Goal: Information Seeking & Learning: Find specific fact

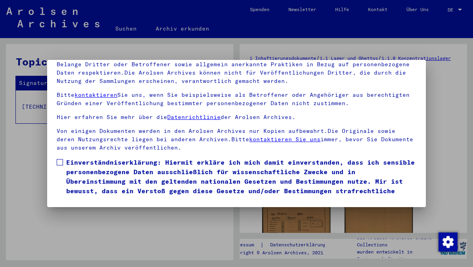
scroll to position [93, 0]
click at [66, 157] on label "Einverständniserklärung: Hiermit erkläre ich mich damit einverstanden, dass ich…" at bounding box center [236, 181] width 359 height 48
click at [100, 209] on button "Ich stimme zu" at bounding box center [87, 216] width 60 height 15
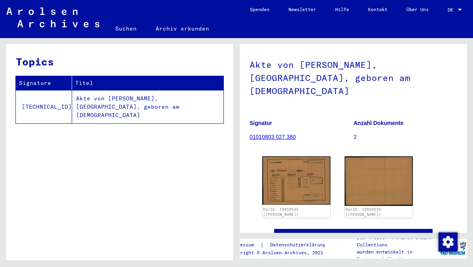
scroll to position [40, 0]
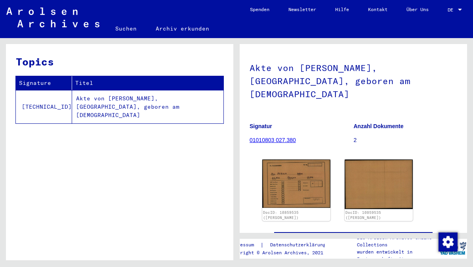
click at [284, 137] on link "01010803 027.380" at bounding box center [272, 140] width 46 height 6
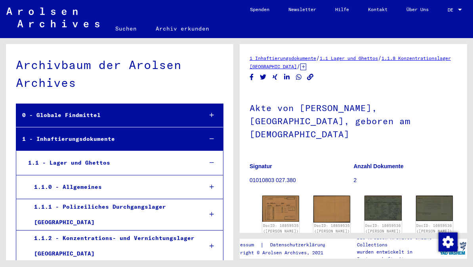
scroll to position [13917, 0]
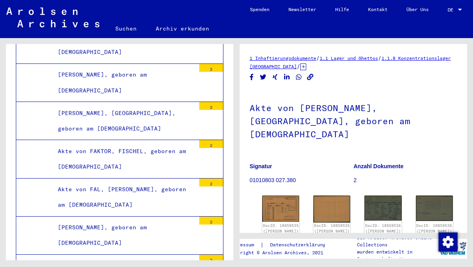
click at [379, 195] on img at bounding box center [382, 207] width 37 height 25
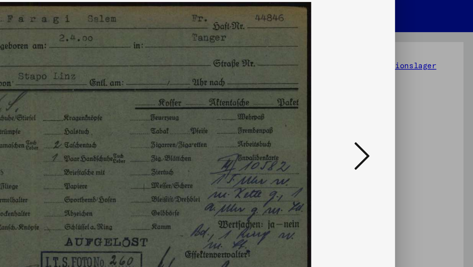
click at [401, 103] on icon at bounding box center [406, 112] width 10 height 19
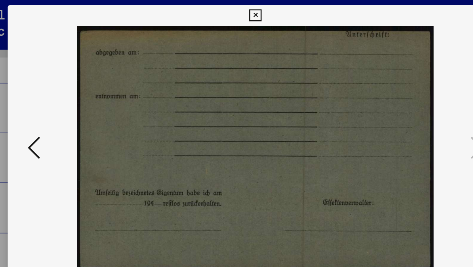
click at [74, 115] on img at bounding box center [236, 113] width 324 height 187
click at [60, 109] on button at bounding box center [67, 113] width 14 height 23
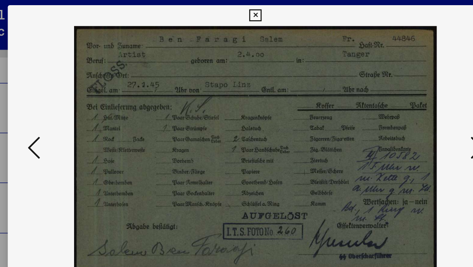
click at [62, 114] on icon at bounding box center [67, 112] width 10 height 19
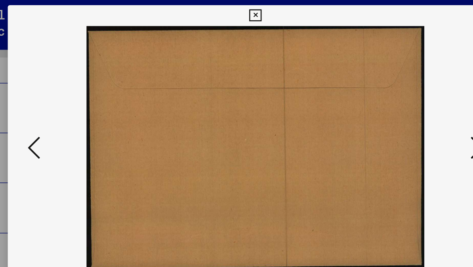
click at [62, 114] on icon at bounding box center [67, 112] width 10 height 19
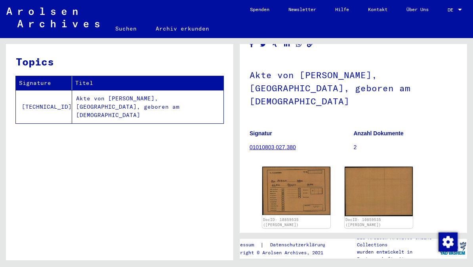
scroll to position [40, 0]
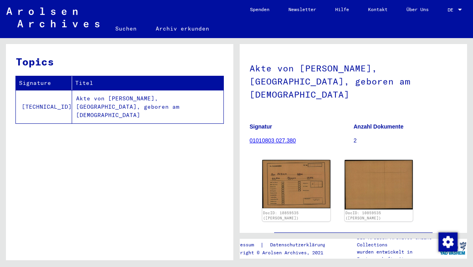
click at [104, 101] on td "Akte von [PERSON_NAME], [GEOGRAPHIC_DATA], geboren am [DEMOGRAPHIC_DATA]" at bounding box center [147, 106] width 151 height 33
click at [184, 106] on td "Akte von [PERSON_NAME], [GEOGRAPHIC_DATA], geboren am [DEMOGRAPHIC_DATA]" at bounding box center [147, 106] width 151 height 33
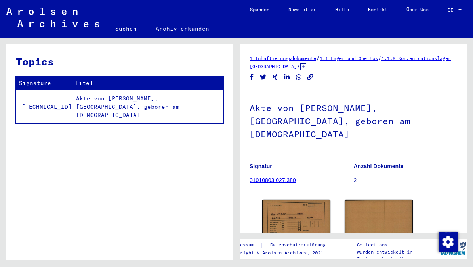
scroll to position [0, 0]
click at [130, 31] on link "Suchen" at bounding box center [126, 28] width 40 height 19
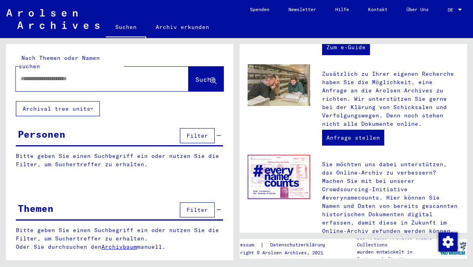
click at [100, 103] on button "Archival tree units" at bounding box center [58, 108] width 84 height 15
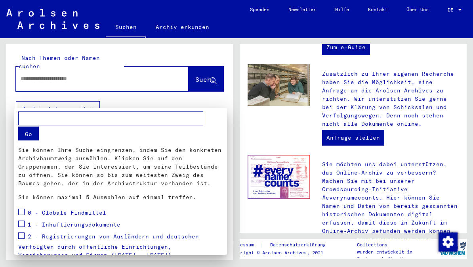
click at [142, 118] on input "text" at bounding box center [110, 118] width 185 height 14
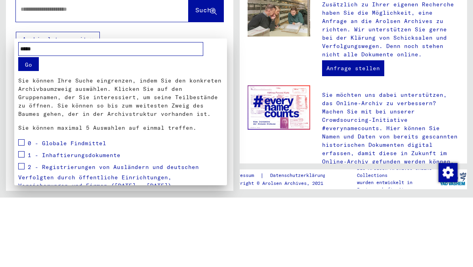
type input "*****"
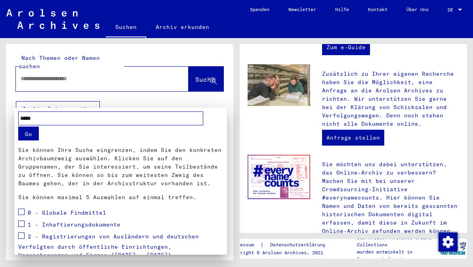
click at [31, 136] on button "Go" at bounding box center [28, 133] width 21 height 14
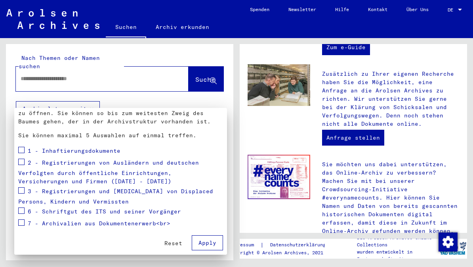
scroll to position [62, 0]
click at [213, 243] on span "Apply" at bounding box center [207, 242] width 18 height 7
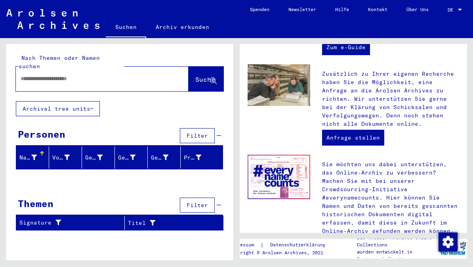
scroll to position [0, 0]
click at [107, 74] on input "text" at bounding box center [93, 78] width 144 height 8
type input "******"
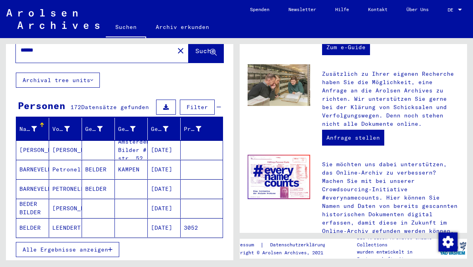
scroll to position [39, 0]
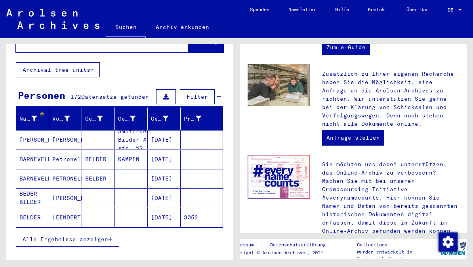
click at [33, 193] on mat-cell "BEDER BILDER" at bounding box center [32, 197] width 33 height 19
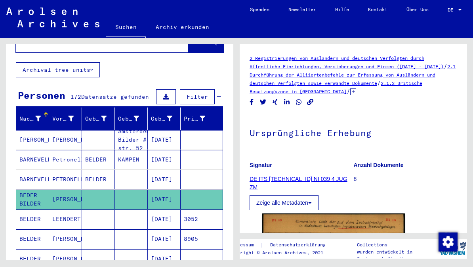
click at [315, 176] on link "DE ITS [TECHNICAL_ID] NI 039 4 JUG ZM" at bounding box center [298, 182] width 98 height 15
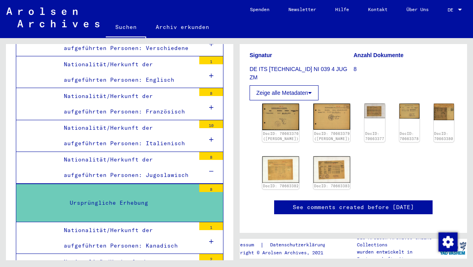
scroll to position [111, 0]
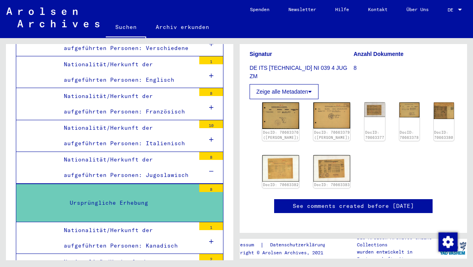
click at [279, 115] on img at bounding box center [280, 115] width 37 height 27
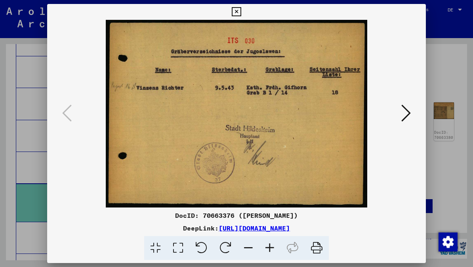
click at [243, 16] on button at bounding box center [236, 12] width 14 height 16
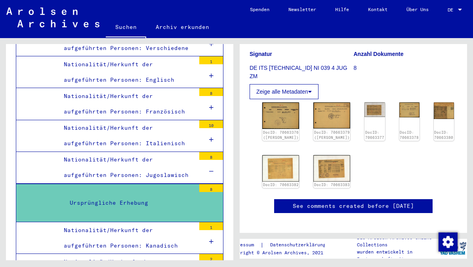
click at [434, 116] on img at bounding box center [444, 110] width 20 height 16
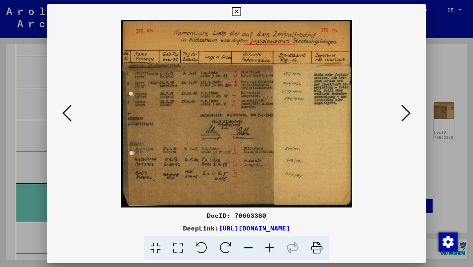
click at [243, 13] on button at bounding box center [236, 12] width 14 height 16
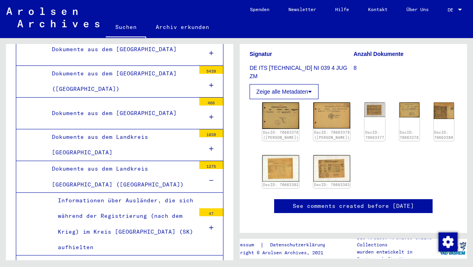
scroll to position [1575, 0]
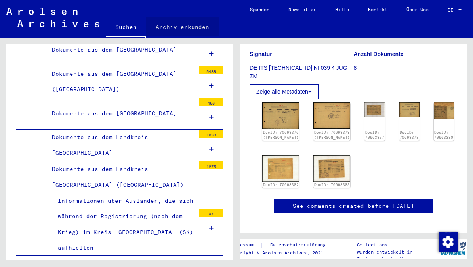
click at [192, 30] on link "Archiv erkunden" at bounding box center [182, 26] width 72 height 19
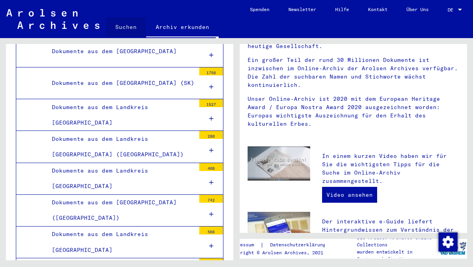
scroll to position [788, 0]
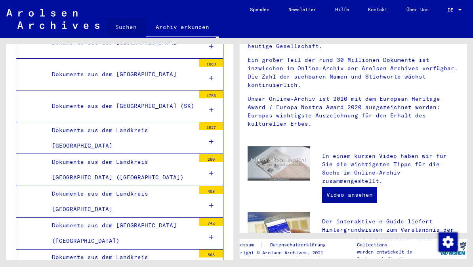
click at [136, 31] on link "Suchen" at bounding box center [126, 26] width 40 height 19
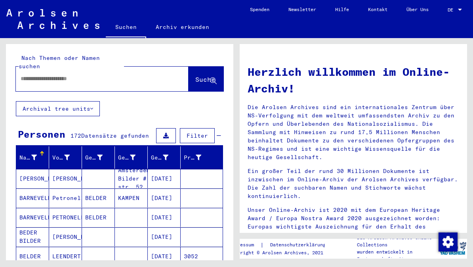
click at [101, 74] on input "text" at bounding box center [93, 78] width 144 height 8
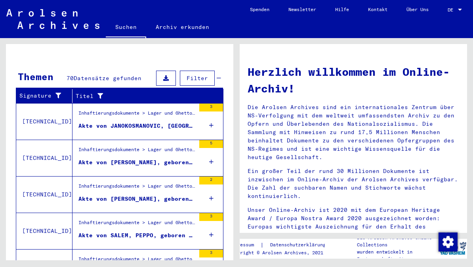
scroll to position [246, 0]
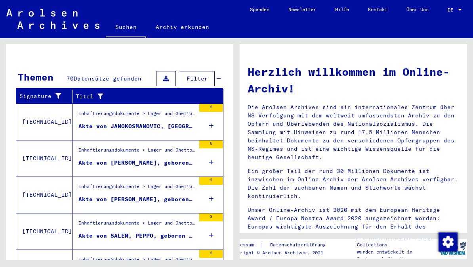
click at [179, 110] on div "Inhaftierungsdokumente > Lager und Ghettos > Konzentrationslager [GEOGRAPHIC_DA…" at bounding box center [136, 115] width 117 height 11
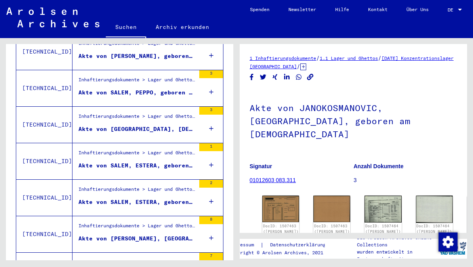
click at [382, 196] on img at bounding box center [382, 208] width 37 height 27
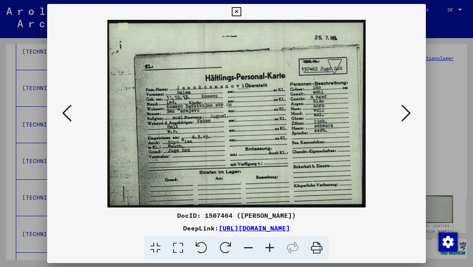
click at [406, 116] on icon at bounding box center [406, 112] width 10 height 19
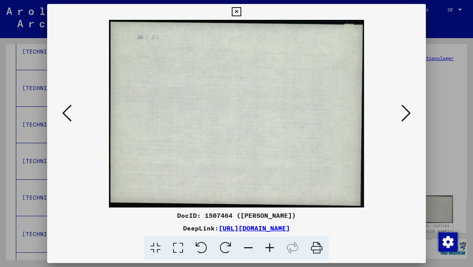
click at [412, 113] on button at bounding box center [406, 113] width 14 height 23
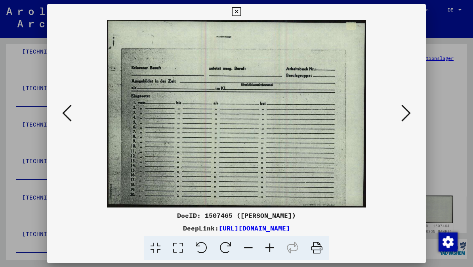
click at [411, 118] on button at bounding box center [406, 113] width 14 height 23
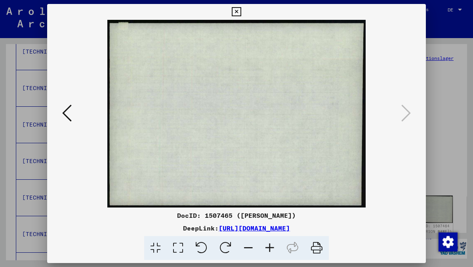
click at [70, 118] on icon at bounding box center [67, 112] width 10 height 19
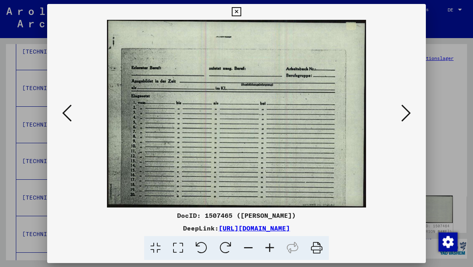
click at [72, 124] on button at bounding box center [67, 113] width 14 height 23
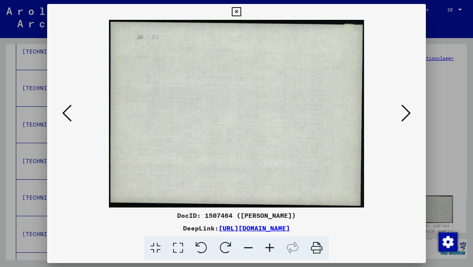
click at [72, 121] on button at bounding box center [67, 113] width 14 height 23
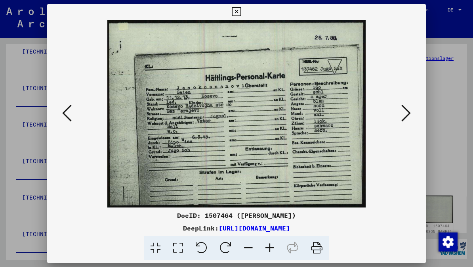
click at [79, 122] on img at bounding box center [236, 113] width 324 height 187
click at [77, 122] on img at bounding box center [236, 113] width 324 height 187
click at [241, 12] on icon at bounding box center [236, 12] width 9 height 10
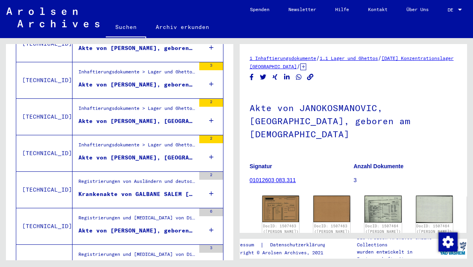
scroll to position [728, 0]
click at [178, 116] on div "Akte von [PERSON_NAME], [GEOGRAPHIC_DATA], geboren am [DEMOGRAPHIC_DATA]" at bounding box center [136, 120] width 117 height 8
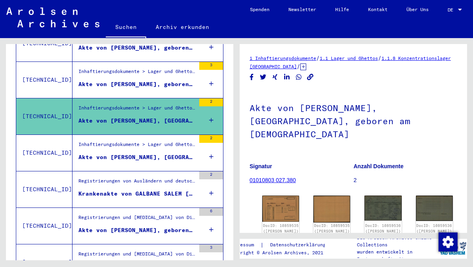
click at [281, 195] on img at bounding box center [280, 208] width 37 height 26
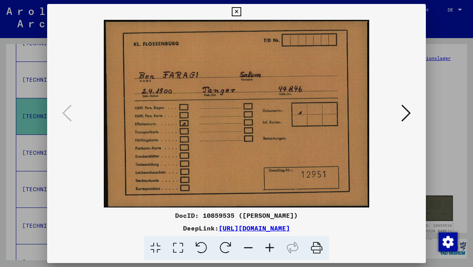
click at [412, 115] on button at bounding box center [406, 113] width 14 height 23
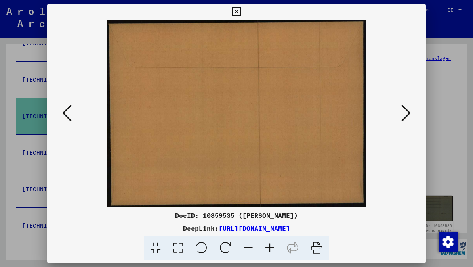
click at [409, 113] on icon at bounding box center [406, 112] width 10 height 19
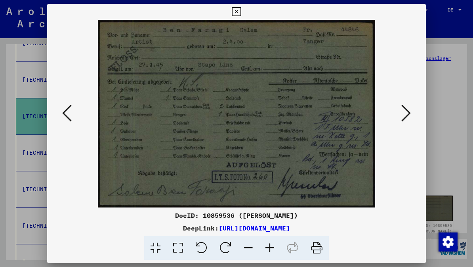
click at [412, 115] on button at bounding box center [406, 113] width 14 height 23
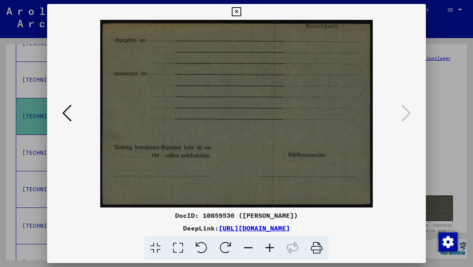
click at [241, 15] on icon at bounding box center [236, 12] width 9 height 10
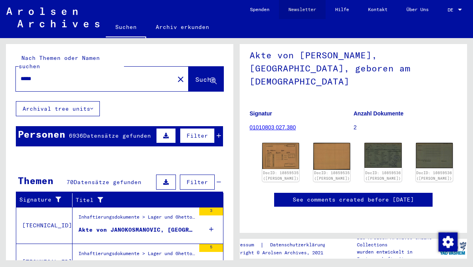
click at [300, 10] on link "Newsletter" at bounding box center [302, 9] width 47 height 19
click at [97, 101] on button "Archival tree units" at bounding box center [58, 108] width 84 height 15
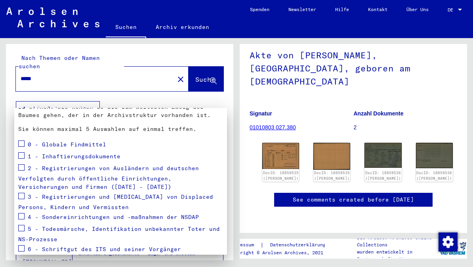
scroll to position [69, 0]
click at [29, 196] on span "3 - Registrierungen und [MEDICAL_DATA] von Displaced Persons, Kindern und Vermi…" at bounding box center [115, 201] width 195 height 18
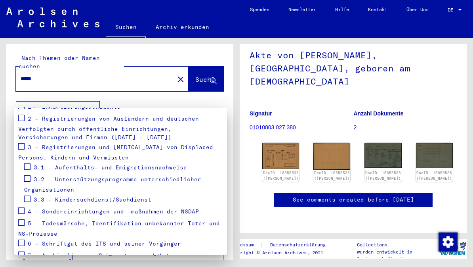
scroll to position [111, 0]
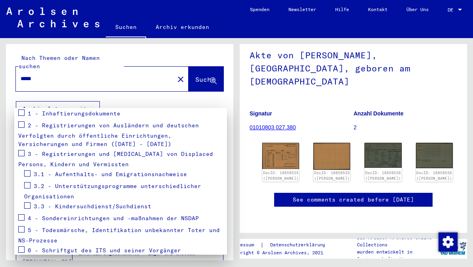
click at [24, 152] on span at bounding box center [21, 153] width 6 height 6
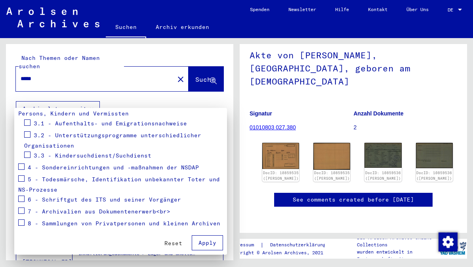
scroll to position [162, 0]
click at [198, 73] on div at bounding box center [236, 133] width 473 height 267
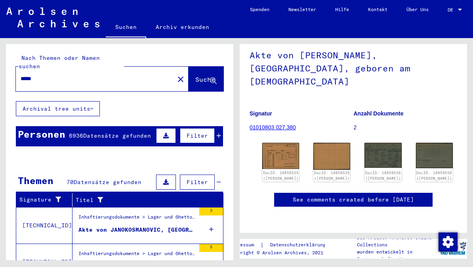
click at [61, 74] on input "*****" at bounding box center [95, 78] width 149 height 8
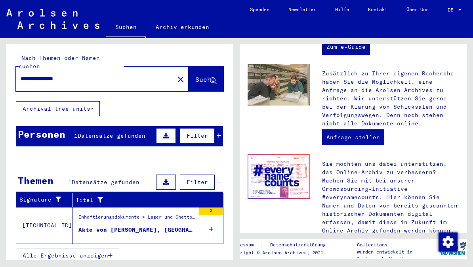
scroll to position [340, 0]
click at [175, 225] on div "Akte von [PERSON_NAME], [GEOGRAPHIC_DATA], geboren am [DEMOGRAPHIC_DATA]" at bounding box center [136, 229] width 117 height 8
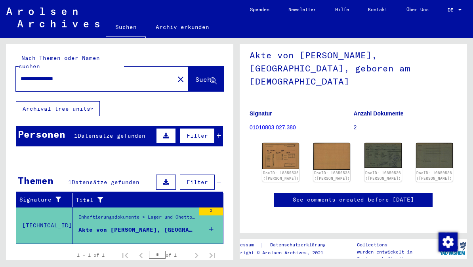
scroll to position [125, 0]
click at [92, 74] on input "**********" at bounding box center [95, 78] width 149 height 8
type input "**********"
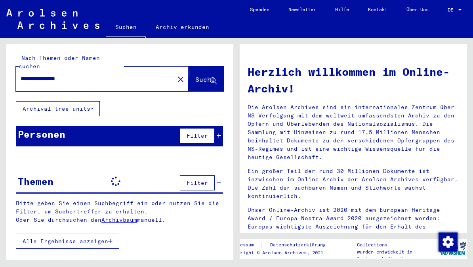
click at [202, 75] on span "Suche" at bounding box center [205, 79] width 20 height 8
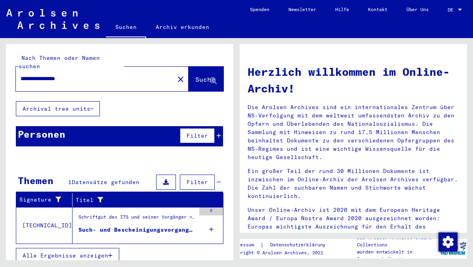
click at [213, 221] on icon at bounding box center [211, 229] width 4 height 28
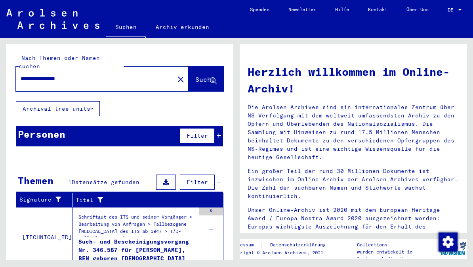
click at [183, 239] on div "Such- und Bescheinigungsvorgang Nr. 346.587 für [PERSON_NAME], BEN geboren [DEM…" at bounding box center [136, 249] width 117 height 24
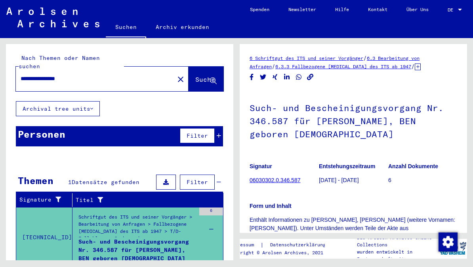
click at [432, 165] on b "Anzahl Dokumente" at bounding box center [413, 166] width 50 height 6
click at [429, 167] on b "Anzahl Dokumente" at bounding box center [413, 166] width 50 height 6
click at [290, 183] on link "06030302.0.346.587" at bounding box center [274, 180] width 51 height 6
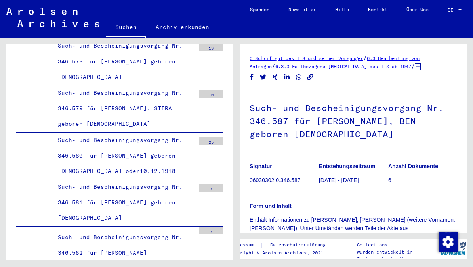
click at [415, 65] on icon at bounding box center [418, 66] width 6 height 7
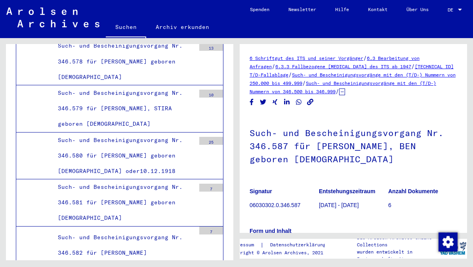
click at [353, 92] on link "Such- und Bescheinigungsvorgänge mit den (T/D-) Nummern von 346.500 bis 346.999" at bounding box center [342, 87] width 187 height 14
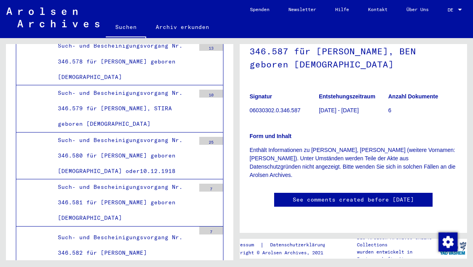
scroll to position [313, 0]
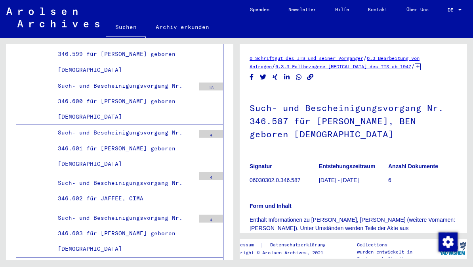
scroll to position [11422, 0]
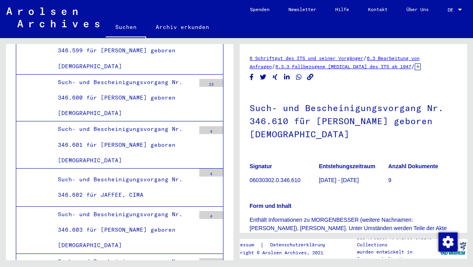
click at [295, 179] on p "06030302.0.346.610" at bounding box center [283, 180] width 69 height 8
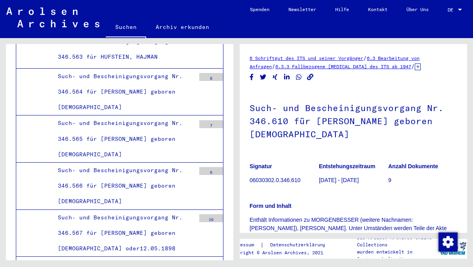
scroll to position [9702, 0]
click at [185, 27] on link "Archiv erkunden" at bounding box center [182, 26] width 72 height 19
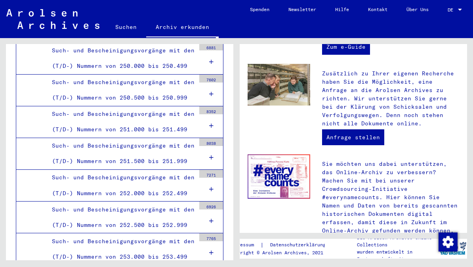
scroll to position [340, 0]
